Goal: Navigation & Orientation: Find specific page/section

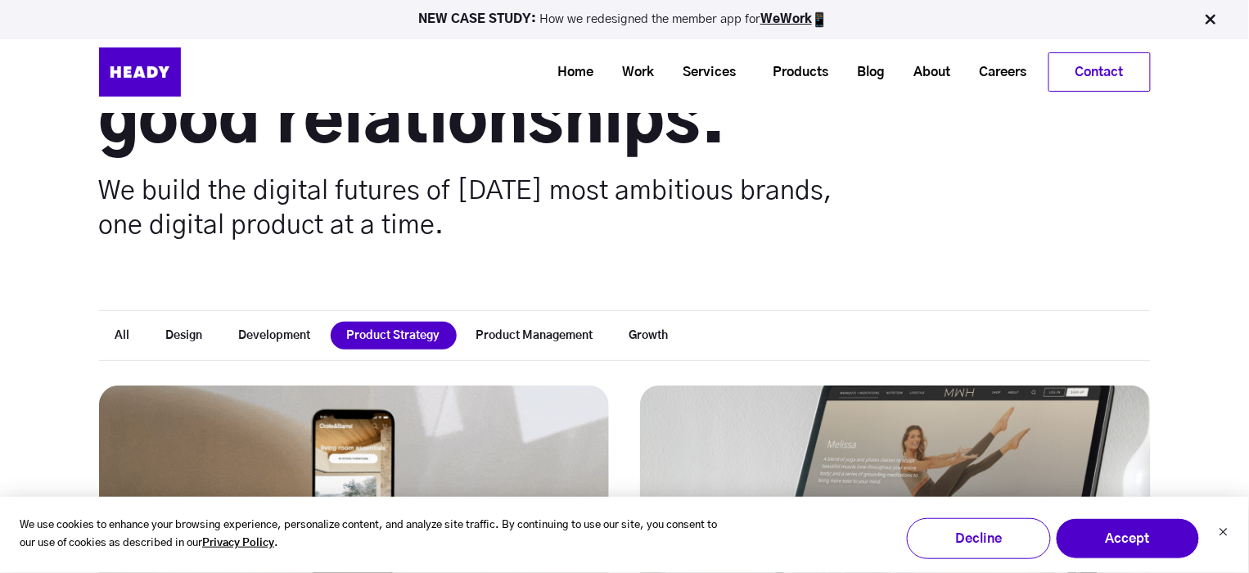
scroll to position [198, 0]
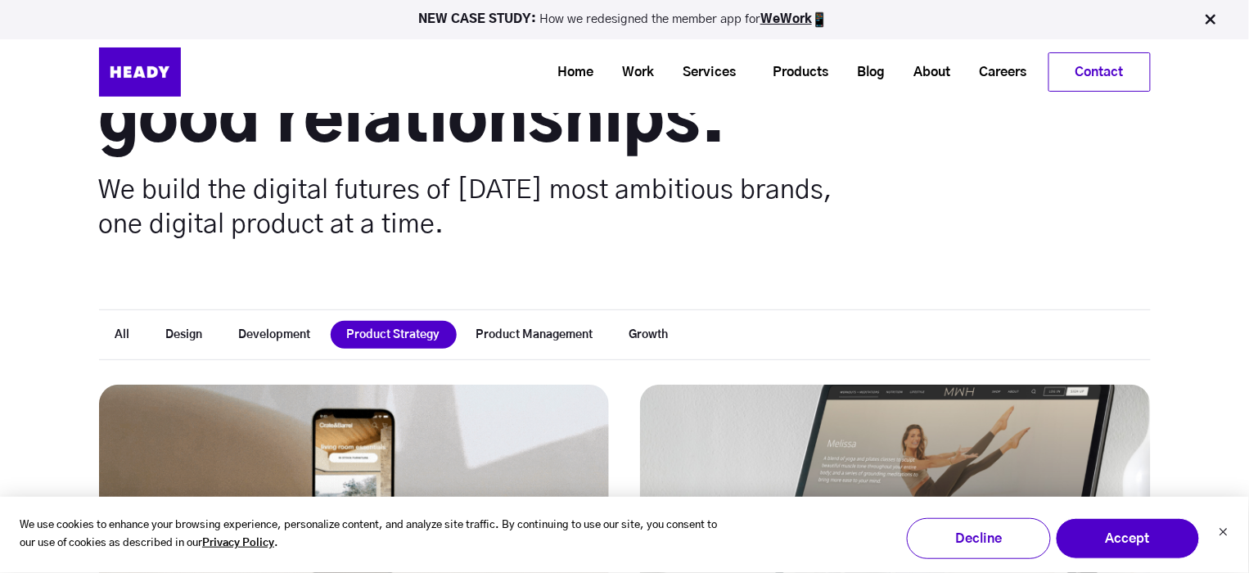
click at [181, 325] on button "Design" at bounding box center [185, 335] width 70 height 28
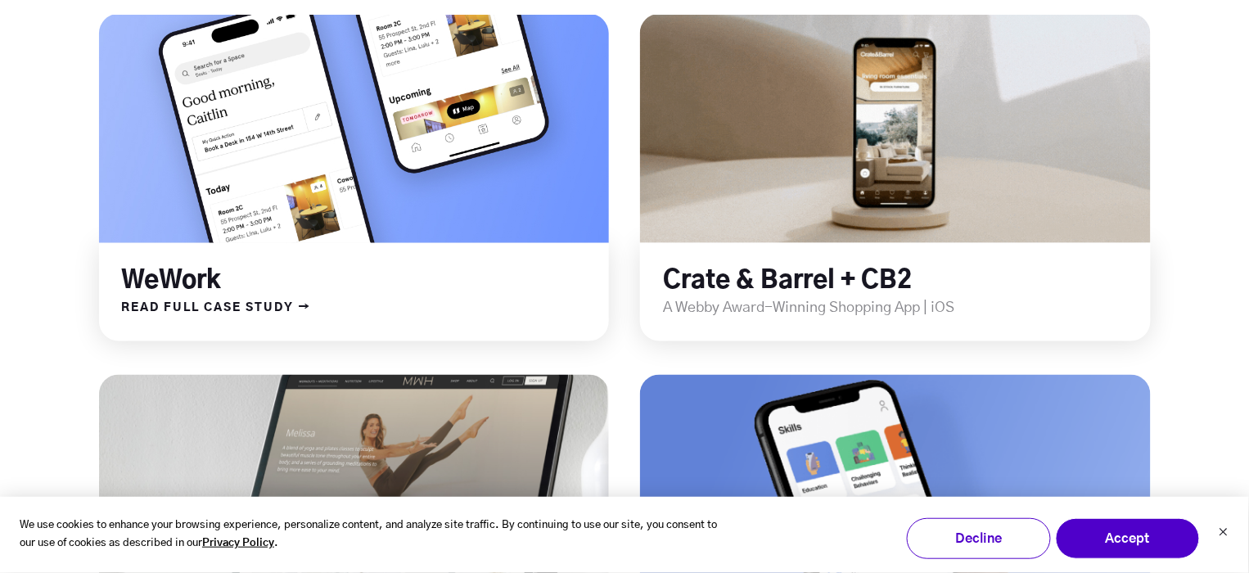
scroll to position [574, 0]
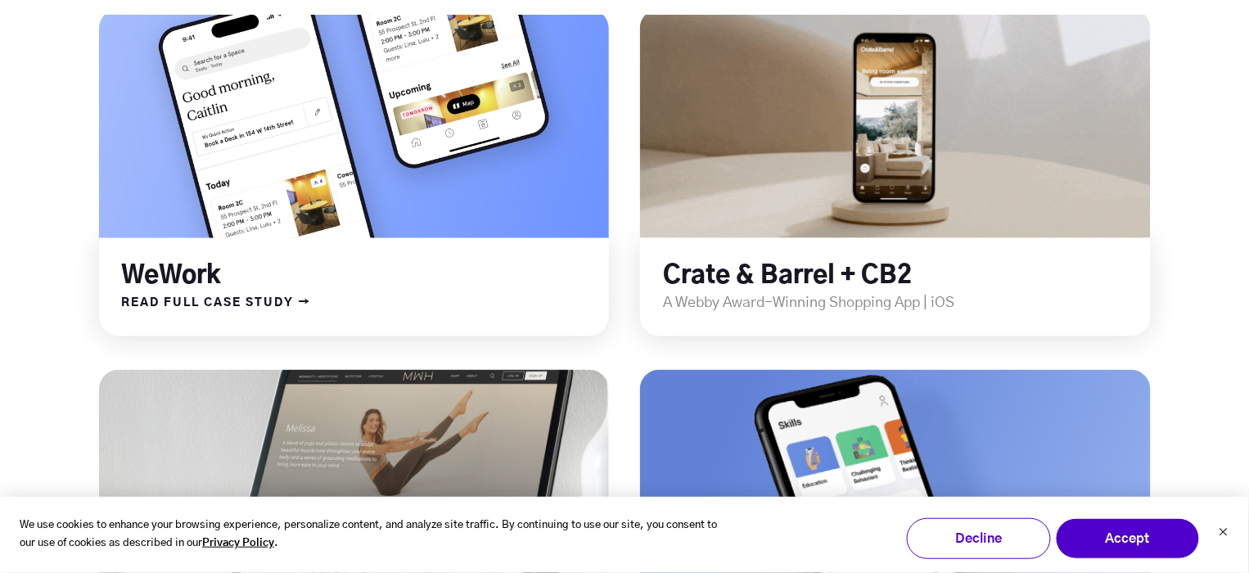
click at [435, 220] on link at bounding box center [353, 123] width 612 height 275
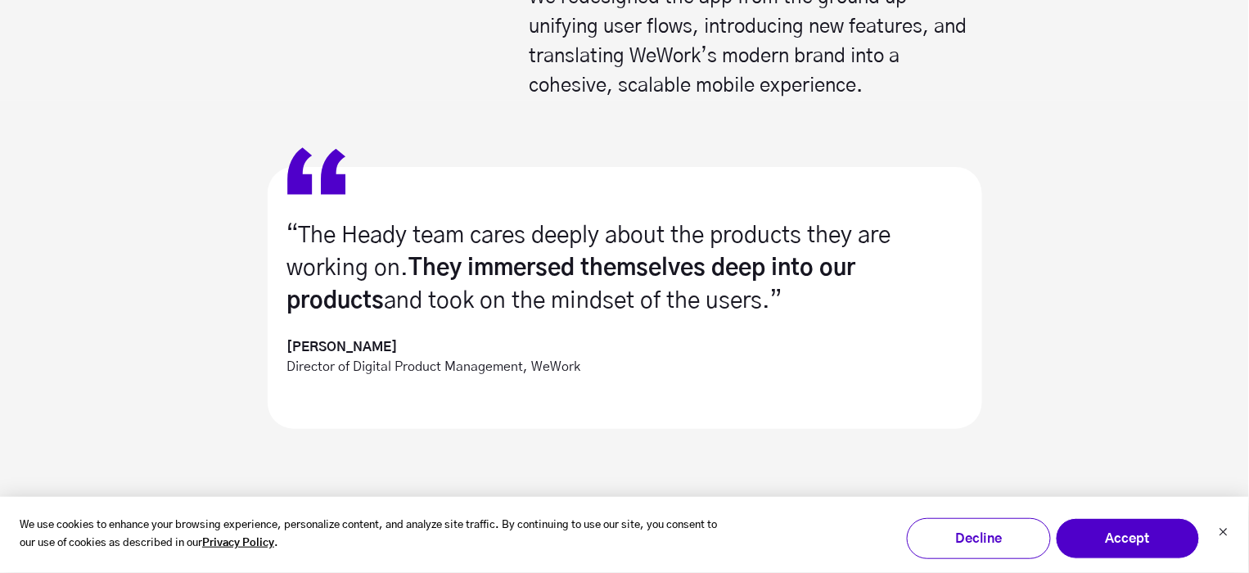
scroll to position [1605, 0]
